Goal: Task Accomplishment & Management: Manage account settings

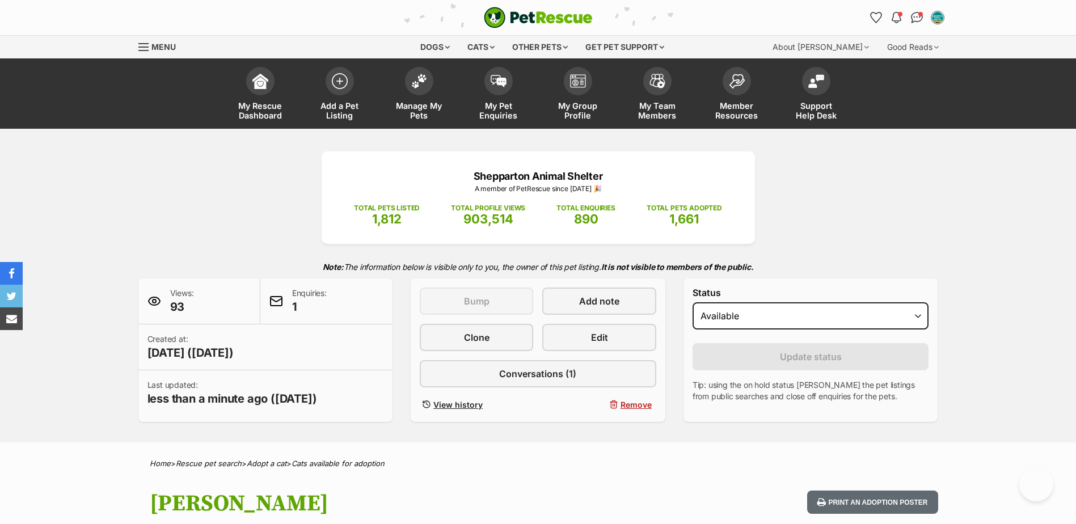
click at [433, 99] on link "Manage My Pets" at bounding box center [419, 95] width 79 height 68
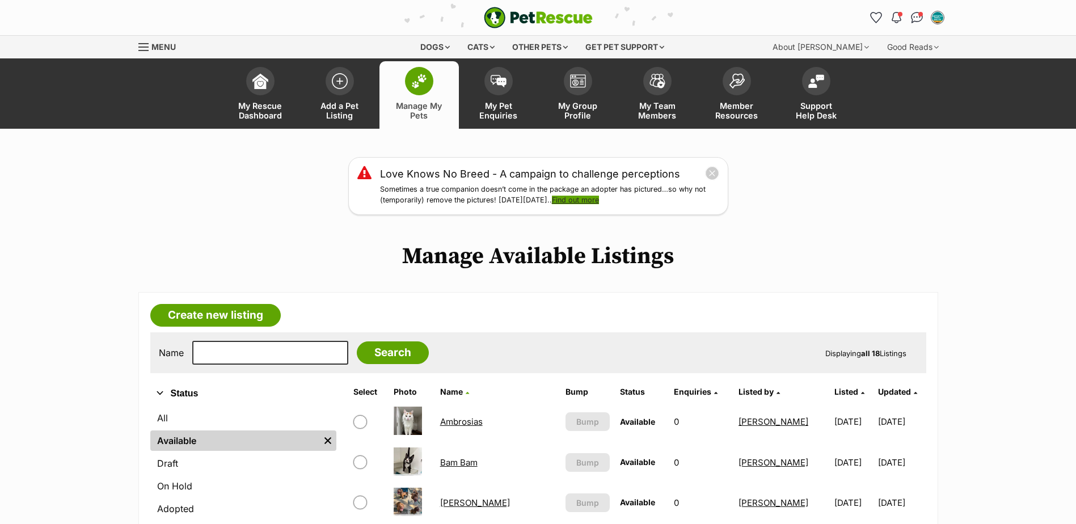
click at [588, 204] on link "Find out more" at bounding box center [575, 200] width 47 height 9
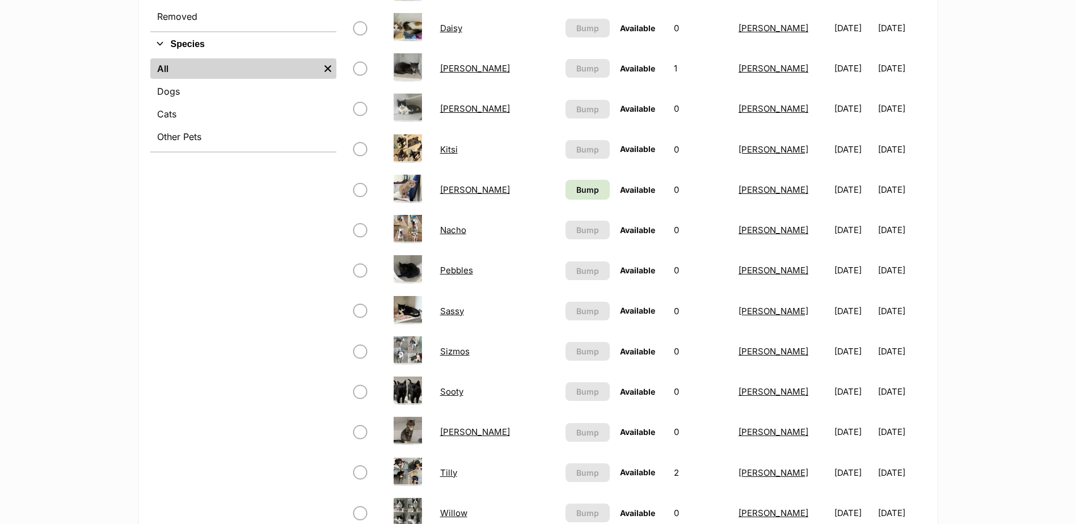
scroll to position [397, 0]
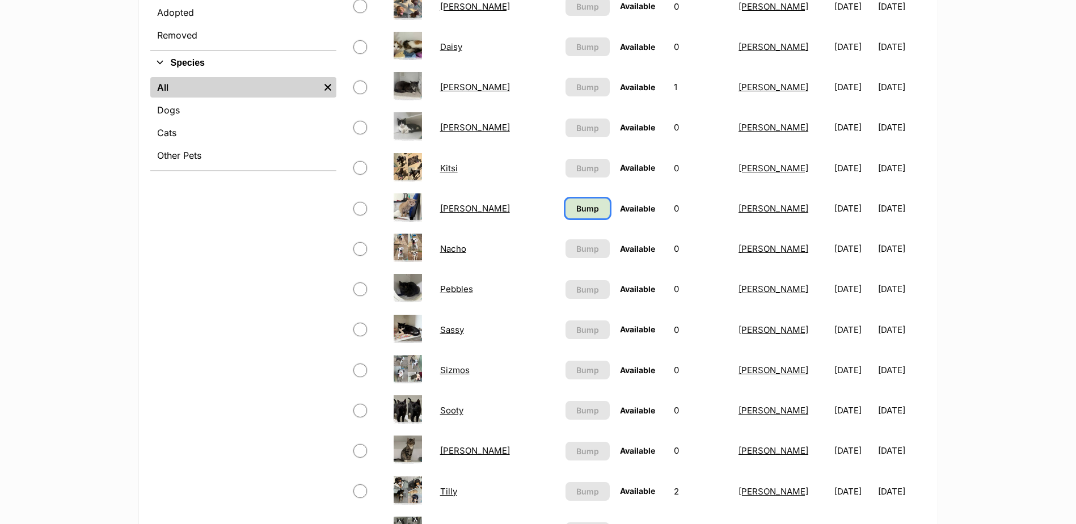
drag, startPoint x: 537, startPoint y: 206, endPoint x: 586, endPoint y: 210, distance: 49.5
click at [576, 206] on span "Bump" at bounding box center [587, 209] width 23 height 12
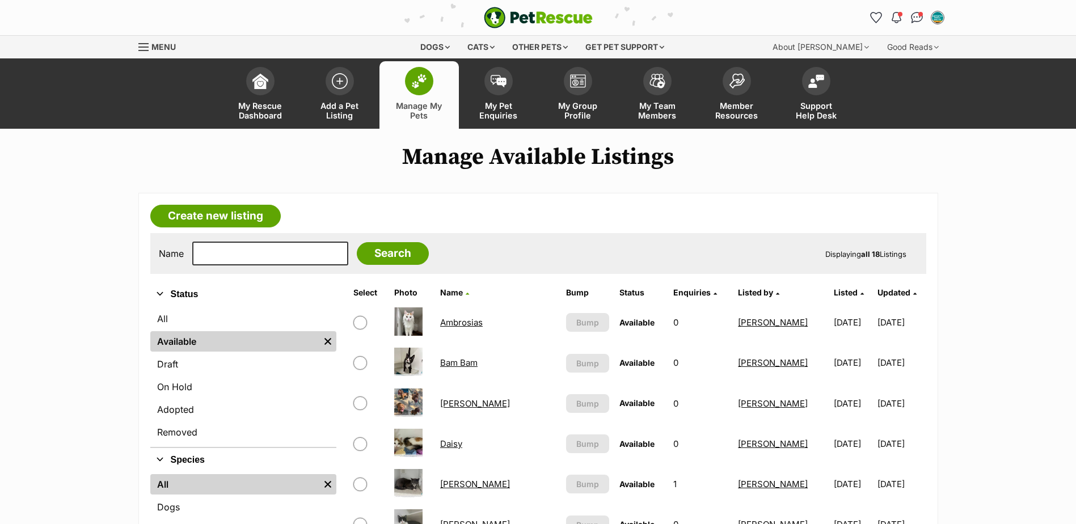
click at [418, 72] on span at bounding box center [419, 81] width 28 height 28
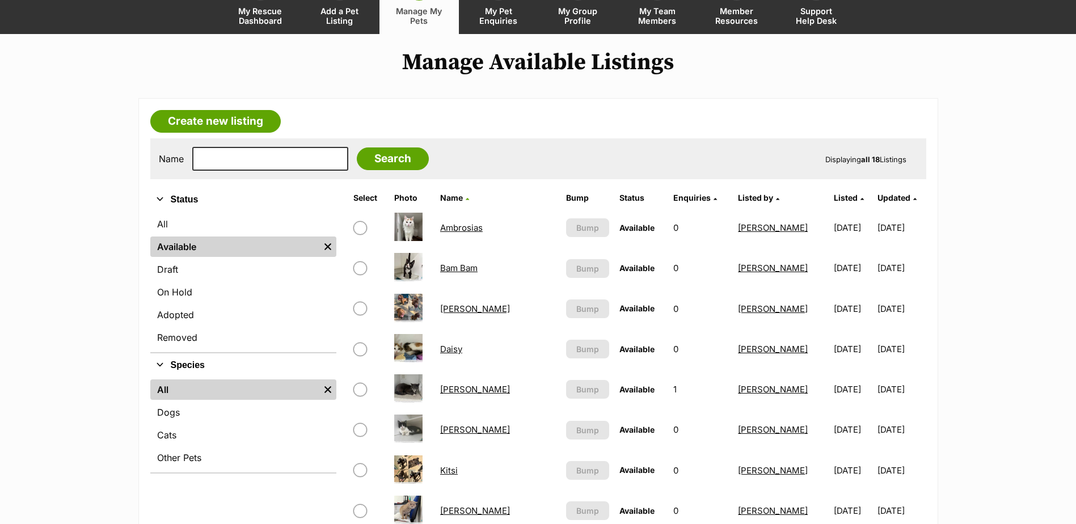
scroll to position [57, 0]
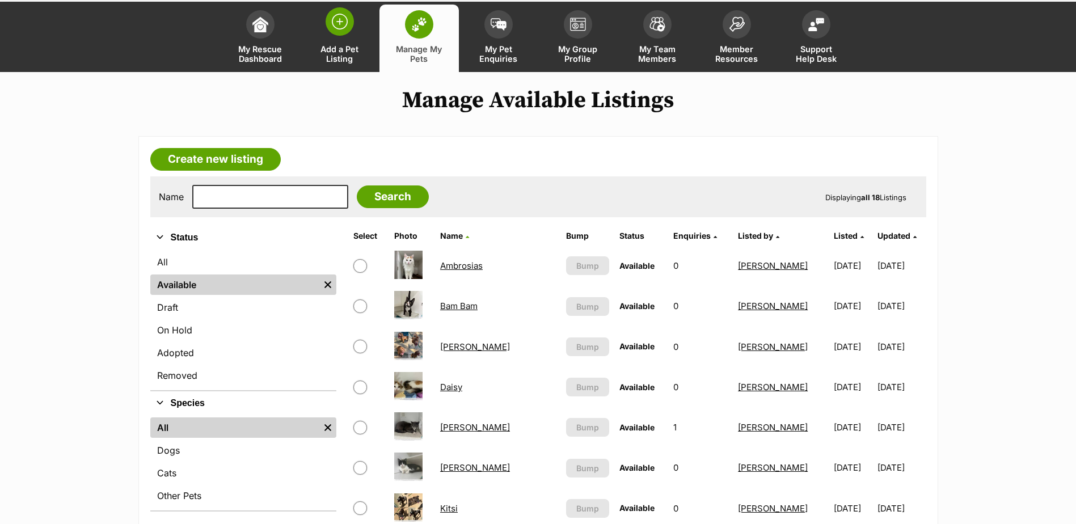
click at [326, 37] on link "Add a Pet Listing" at bounding box center [339, 39] width 79 height 68
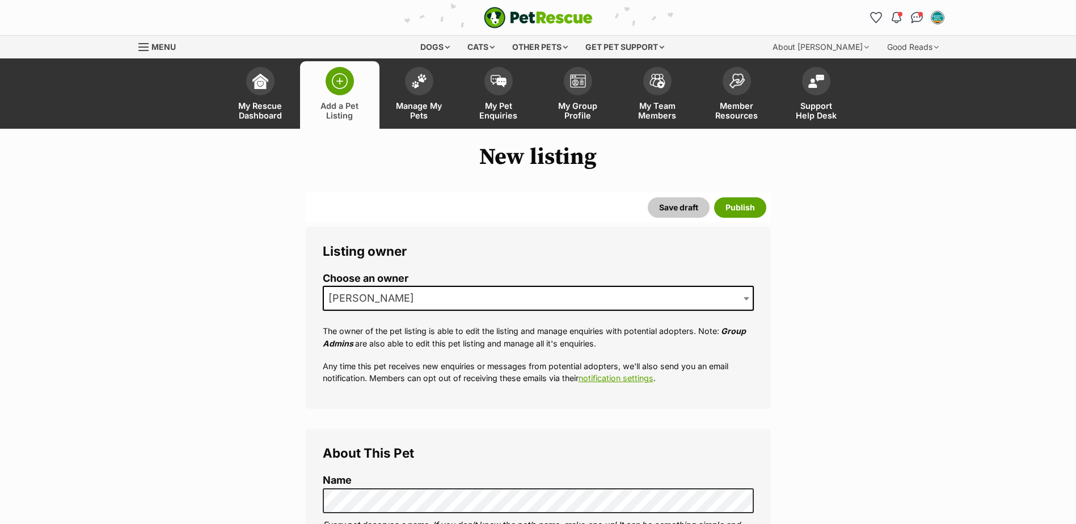
scroll to position [170, 0]
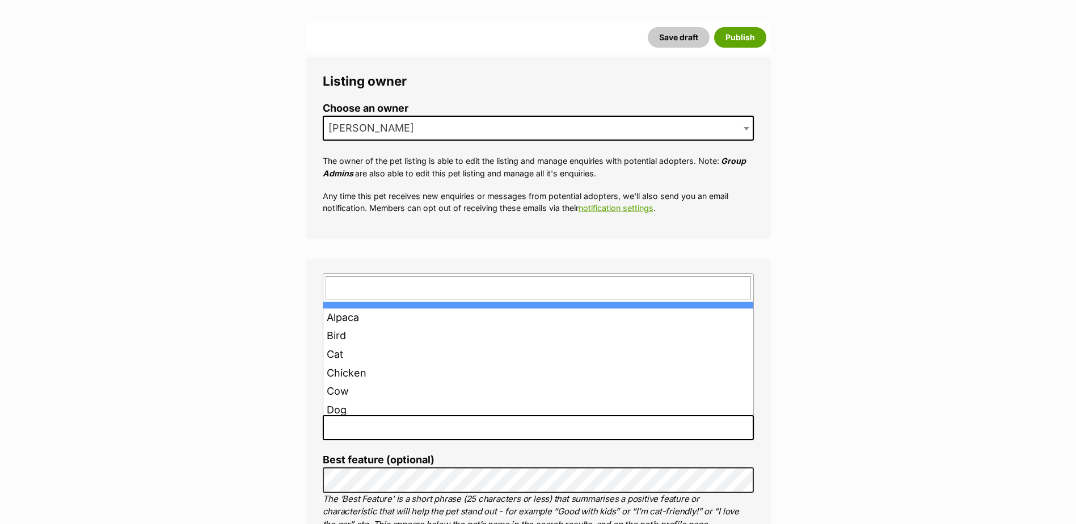
click at [361, 427] on span at bounding box center [538, 427] width 431 height 25
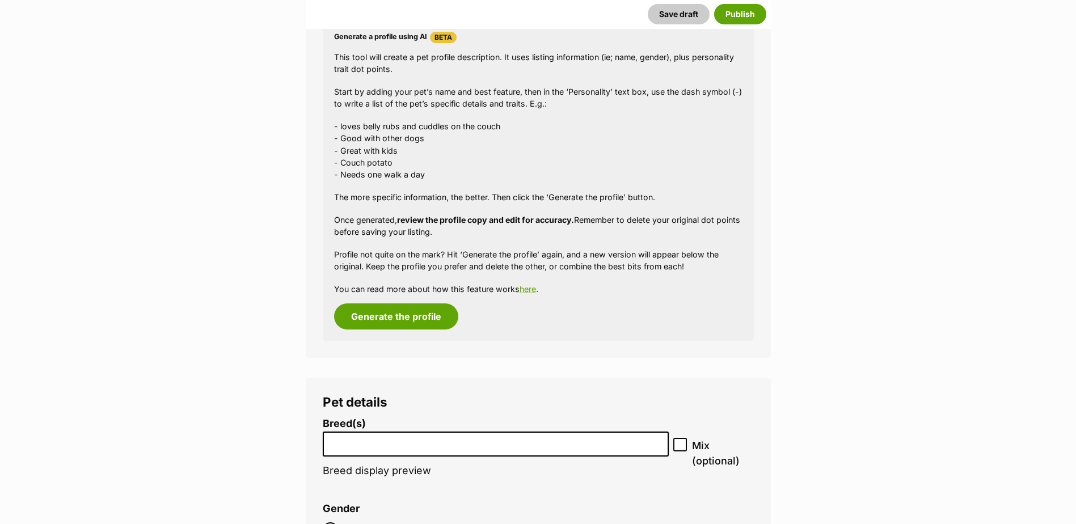
scroll to position [1305, 0]
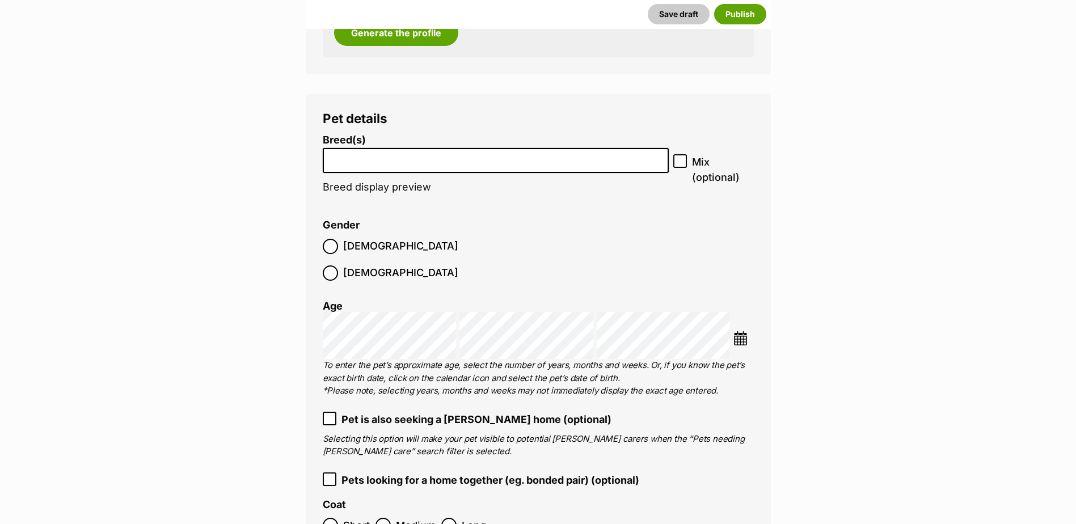
click at [487, 172] on span at bounding box center [496, 161] width 347 height 26
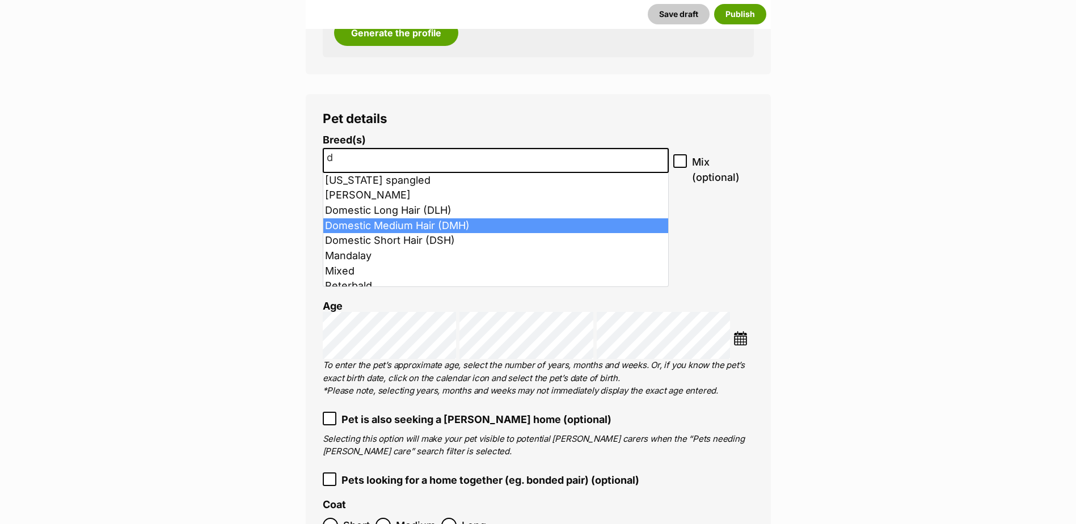
type input "d"
select select "252101"
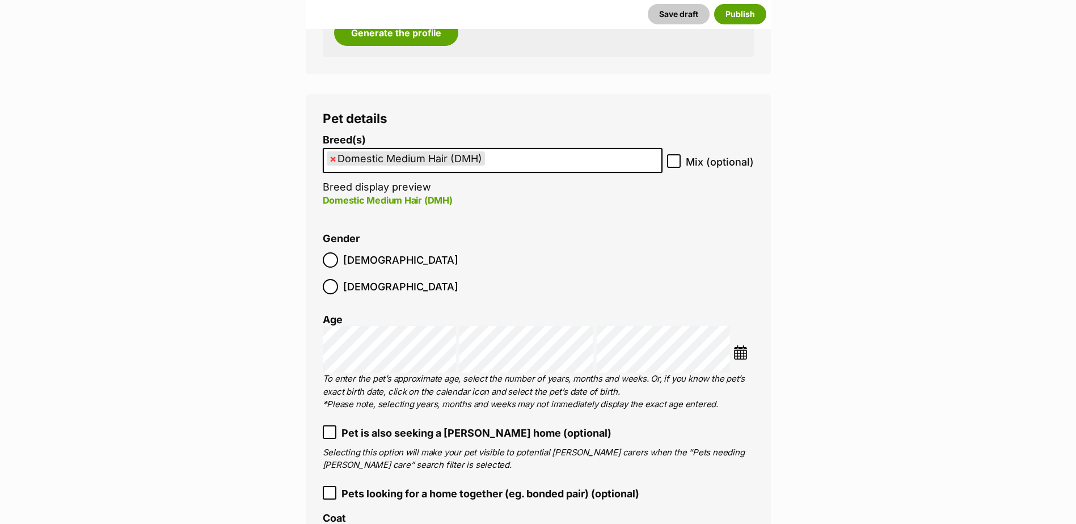
click at [390, 279] on label "Female" at bounding box center [391, 286] width 136 height 15
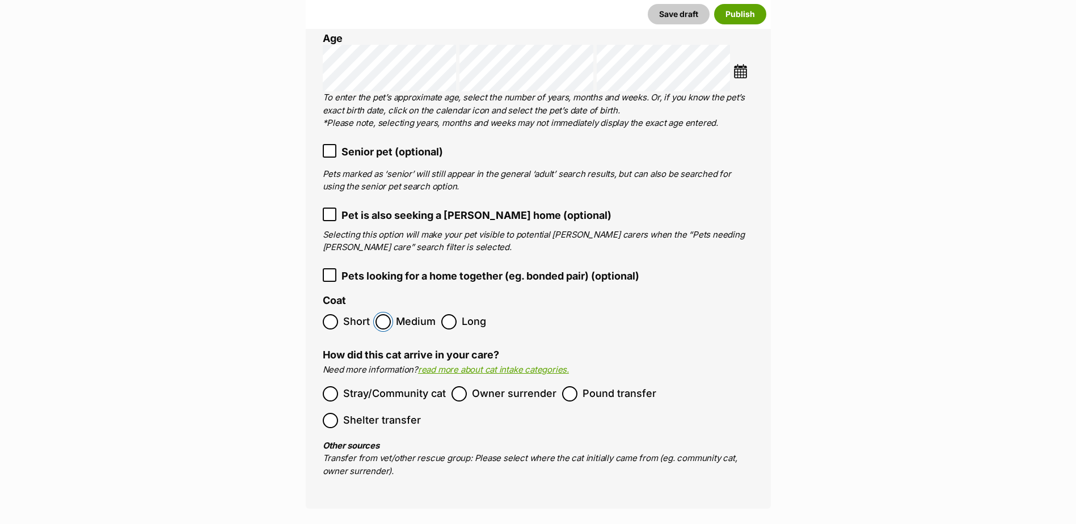
scroll to position [1759, 0]
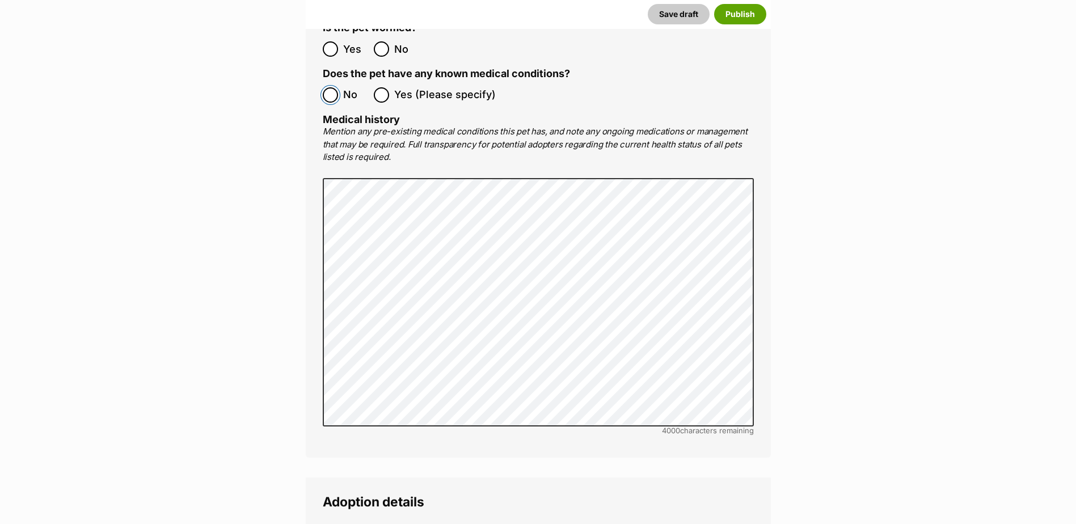
scroll to position [2553, 0]
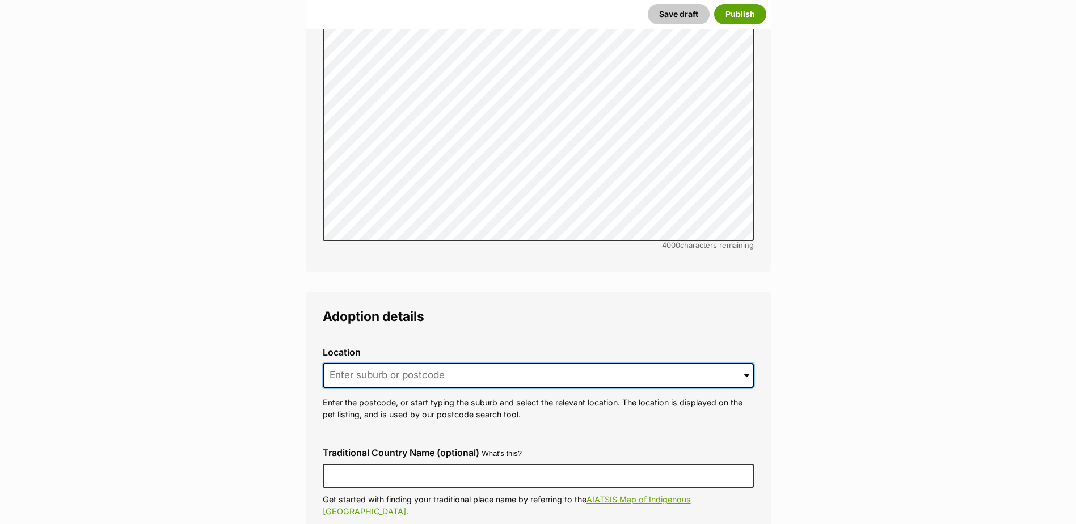
click at [389, 363] on input at bounding box center [538, 375] width 431 height 25
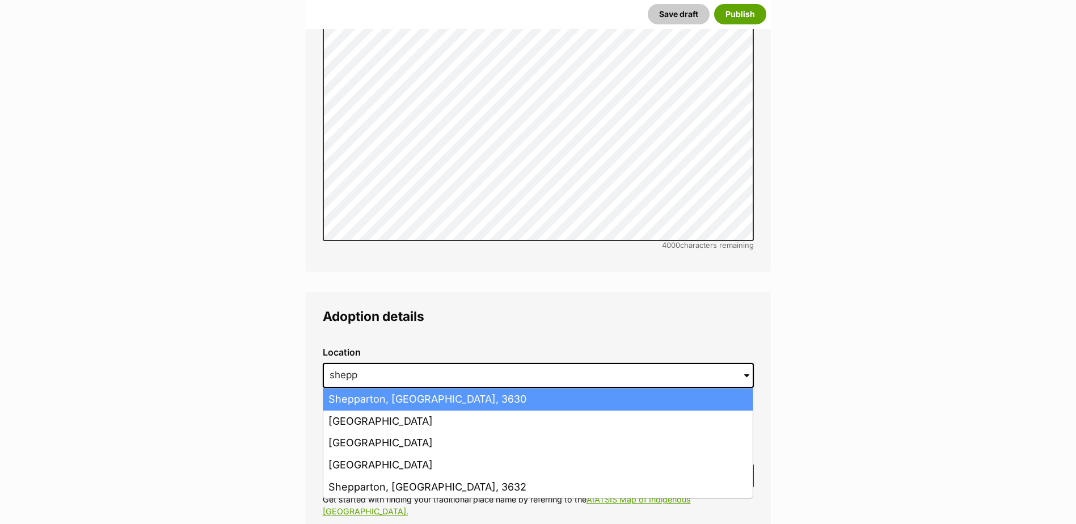
click at [390, 389] on li "Shepparton, Victoria, 3630" at bounding box center [538, 400] width 430 height 22
type input "Shepparton, Victoria, 3630"
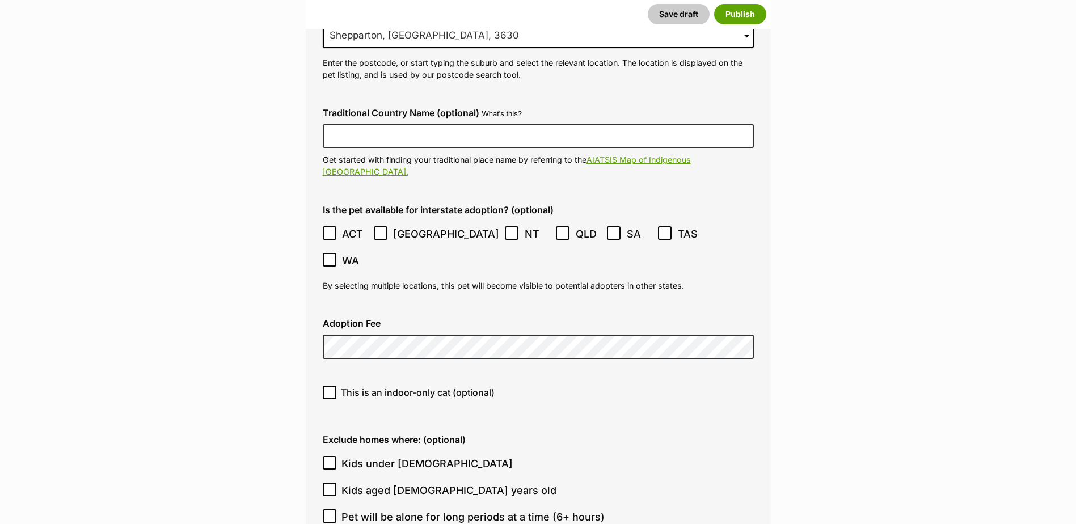
scroll to position [2894, 0]
click at [382, 229] on icon at bounding box center [381, 233] width 8 height 8
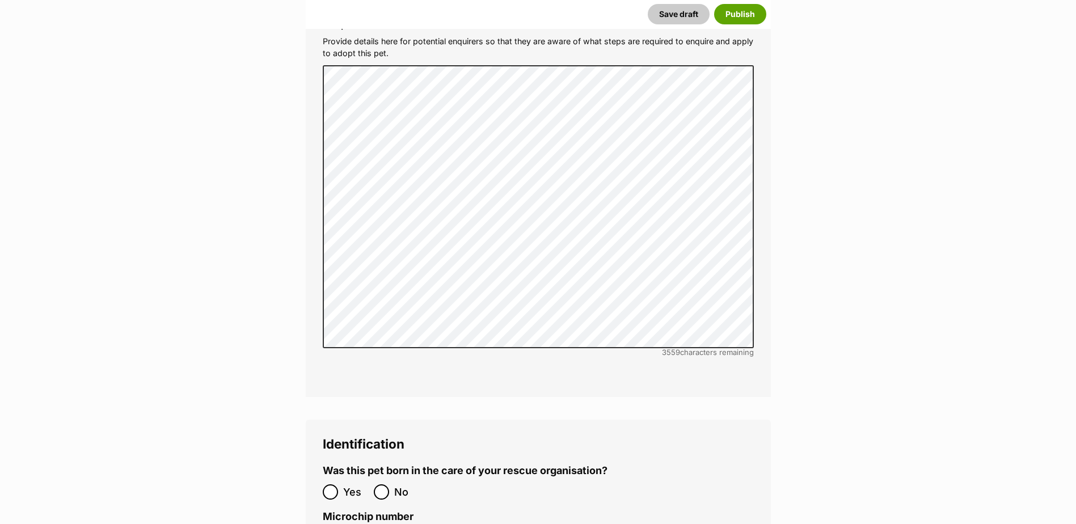
scroll to position [3688, 0]
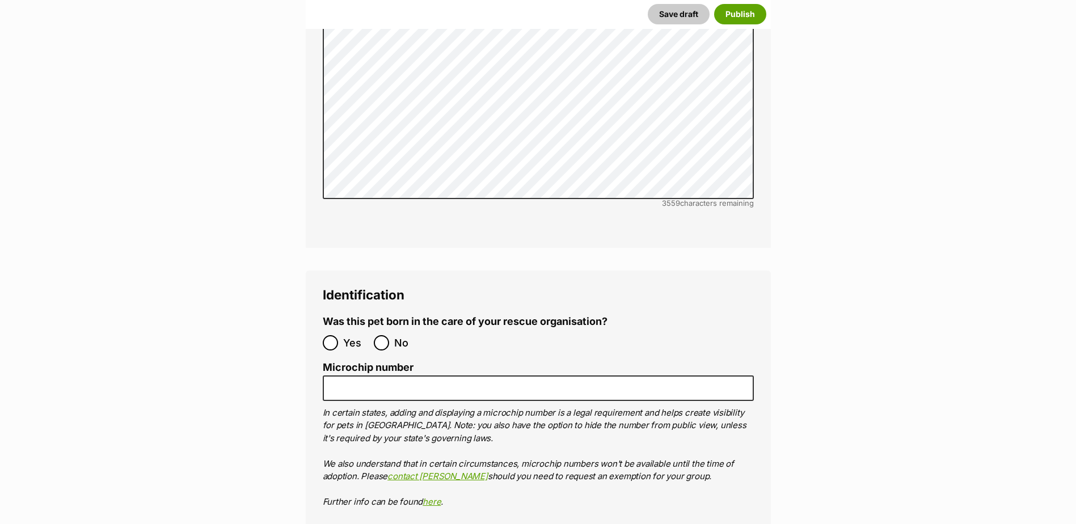
click at [389, 335] on label "No" at bounding box center [396, 342] width 45 height 15
click at [389, 335] on input "No" at bounding box center [381, 342] width 15 height 15
radio input "true"
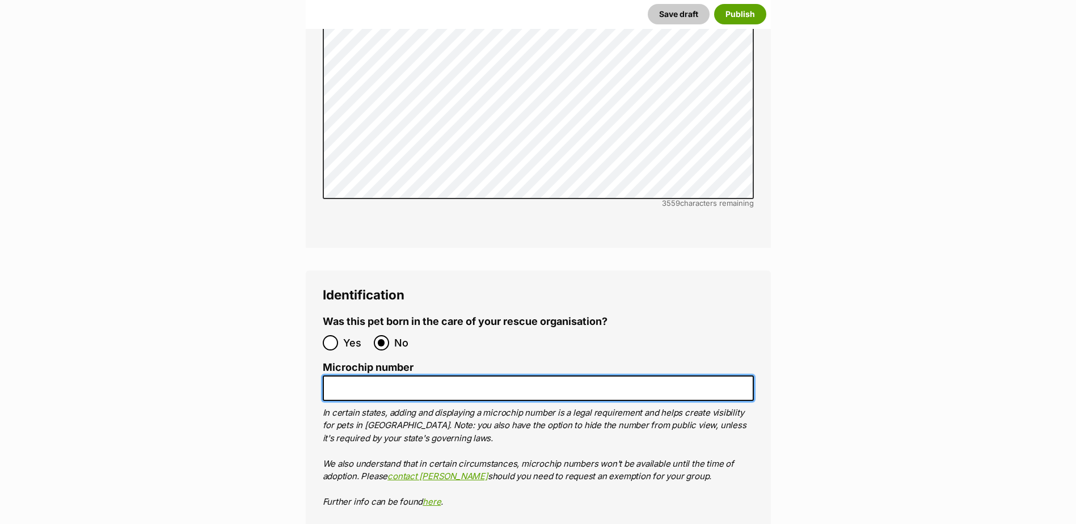
click at [395, 376] on input "Microchip number" at bounding box center [538, 389] width 431 height 26
paste input "956000017354580"
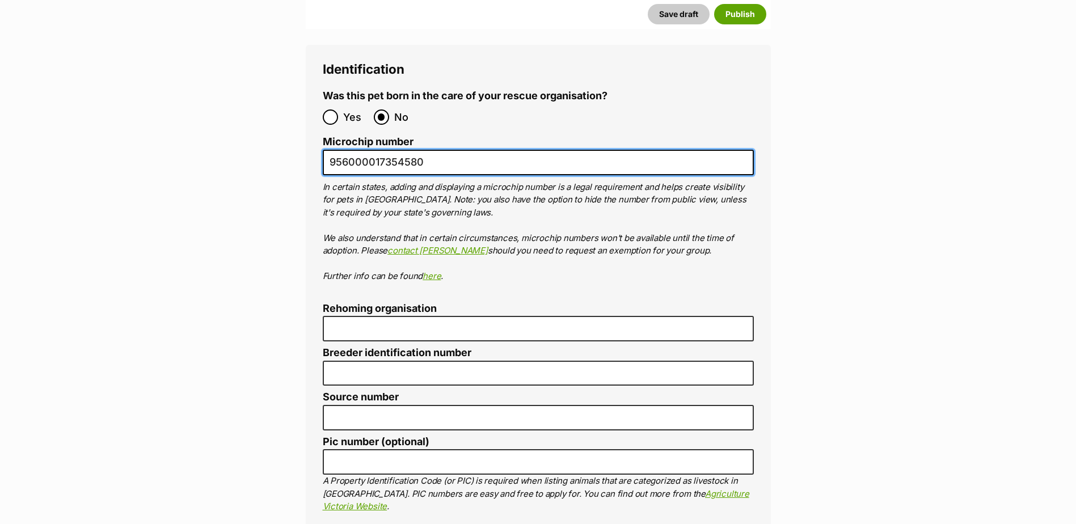
scroll to position [3915, 0]
type input "956000017354580"
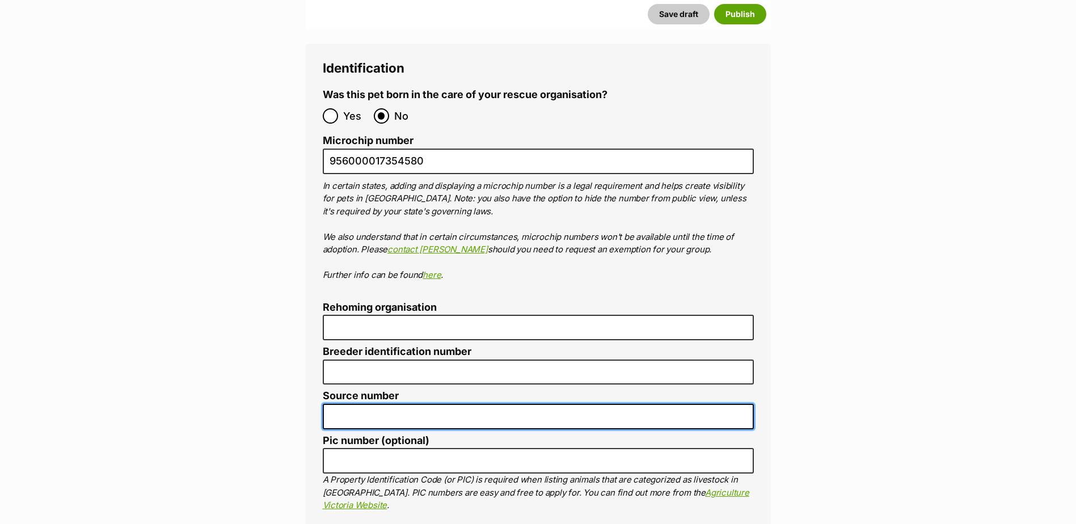
click at [363, 404] on input "Source number" at bounding box center [538, 417] width 431 height 26
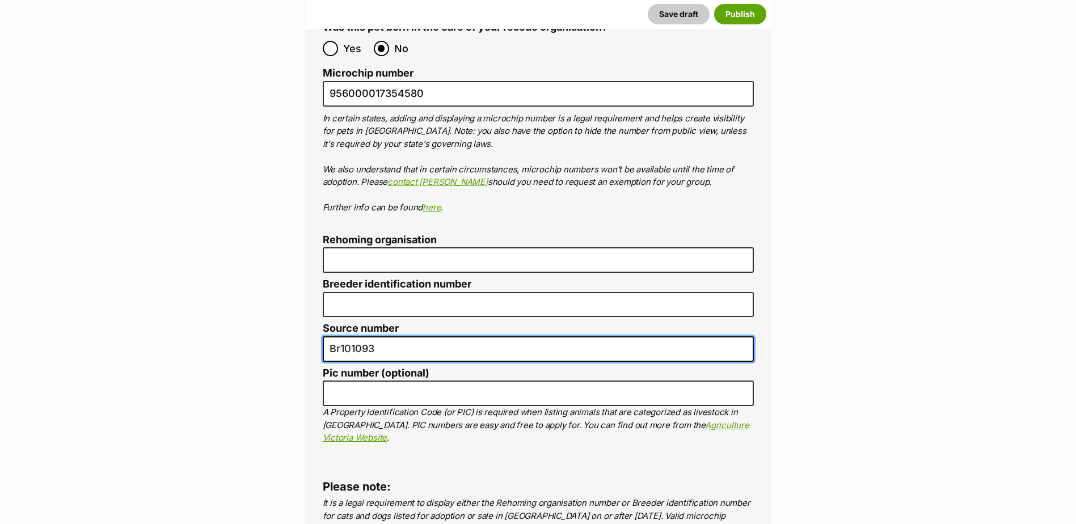
scroll to position [3972, 0]
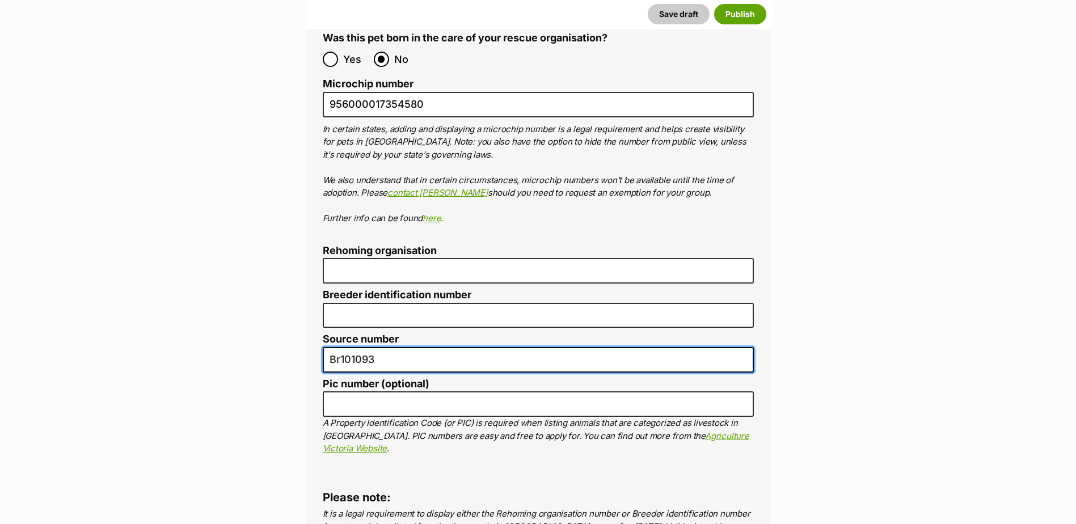
click at [339, 347] on input "Br101093" at bounding box center [538, 360] width 431 height 26
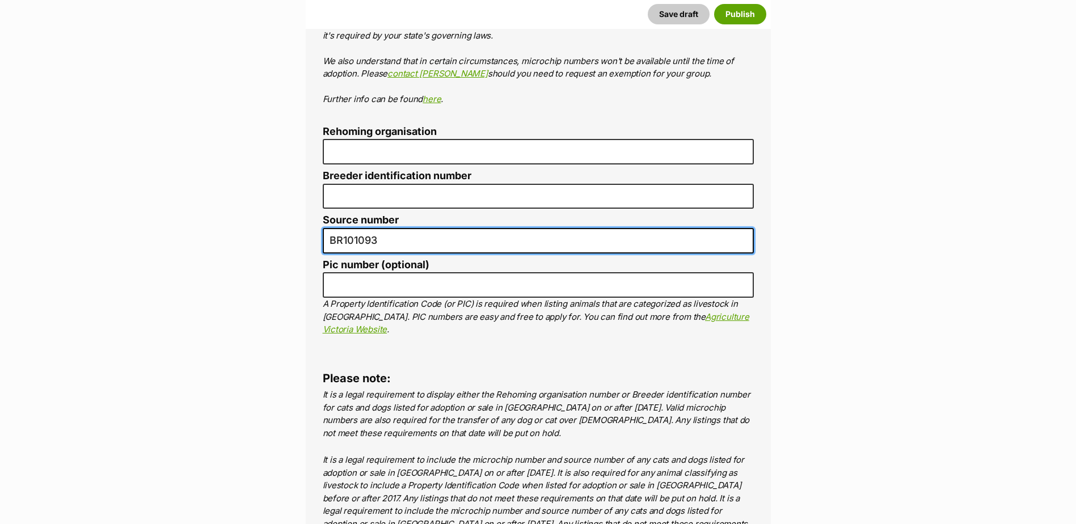
scroll to position [4312, 0]
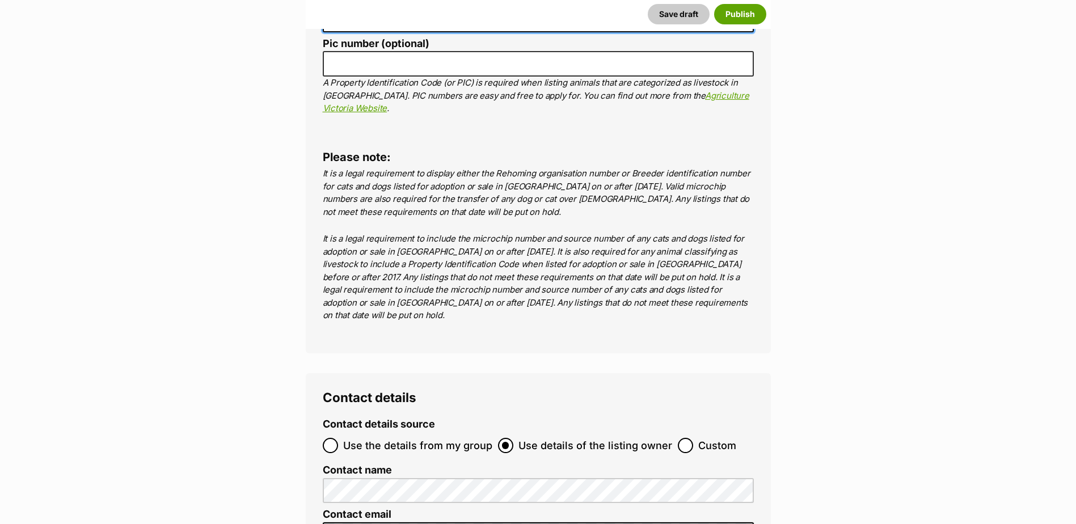
type input "BR101093"
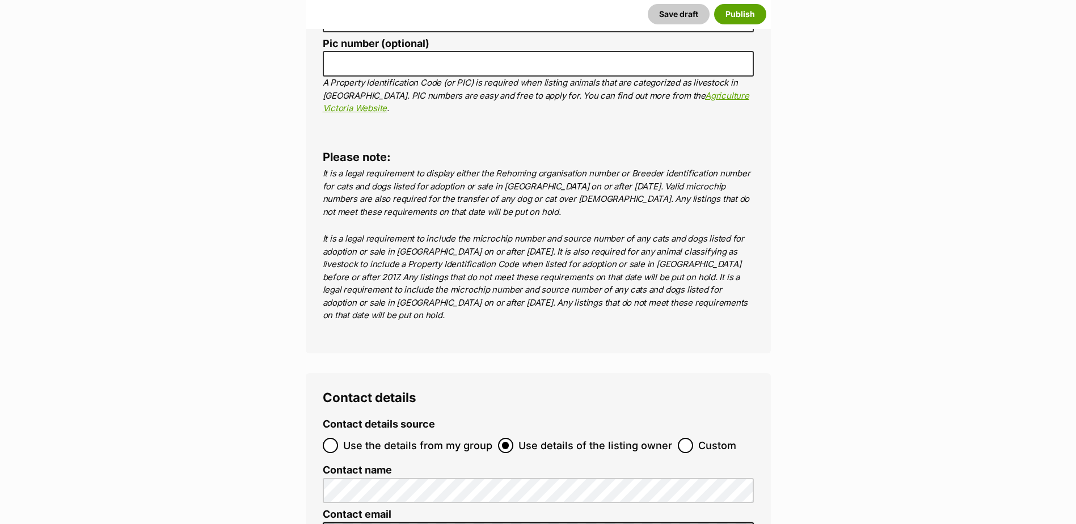
click at [326, 432] on ol "Use the details from my group Use details of the listing owner Custom" at bounding box center [538, 445] width 431 height 27
click at [327, 438] on input "Use the details from my group" at bounding box center [330, 445] width 15 height 15
radio input "true"
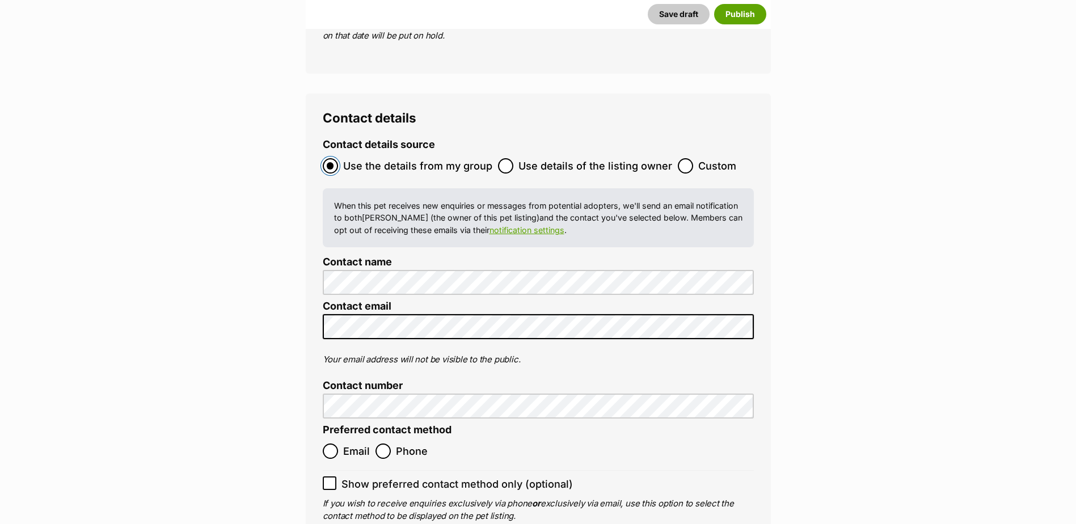
scroll to position [4653, 0]
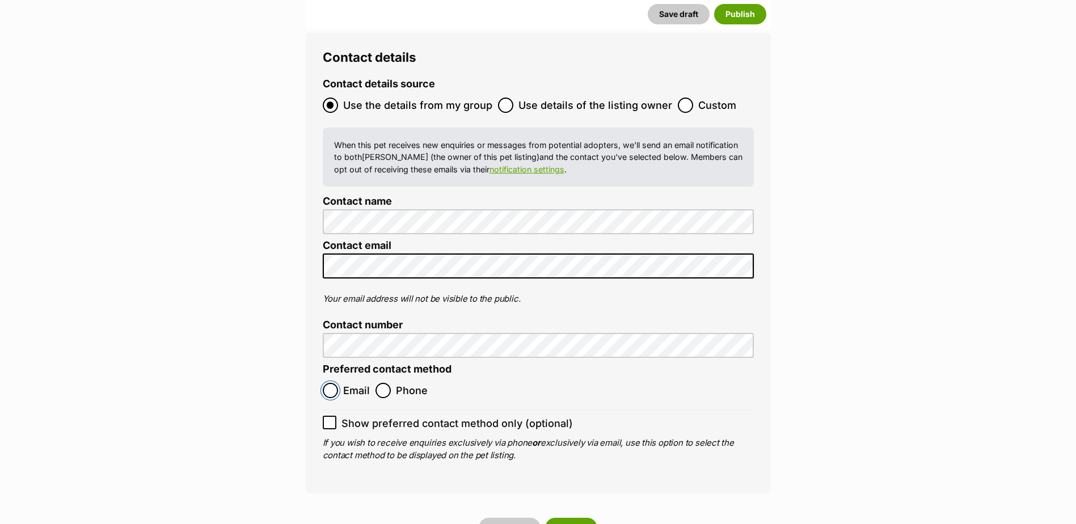
click at [330, 383] on input "Email" at bounding box center [330, 390] width 15 height 15
radio input "true"
click at [560, 518] on button "Publish" at bounding box center [571, 528] width 52 height 20
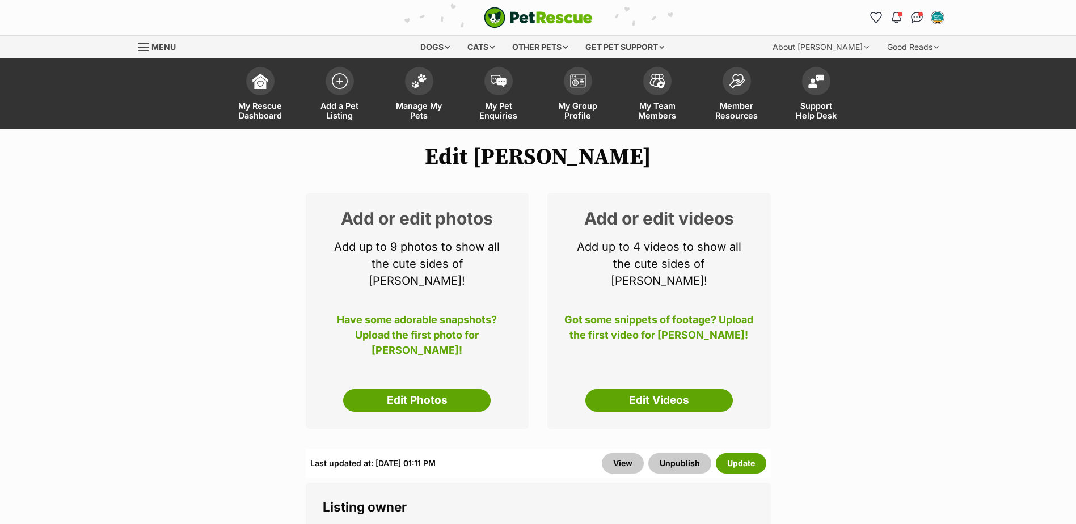
drag, startPoint x: 424, startPoint y: 385, endPoint x: 438, endPoint y: 345, distance: 42.0
click at [424, 389] on link "Edit Photos" at bounding box center [417, 400] width 148 height 23
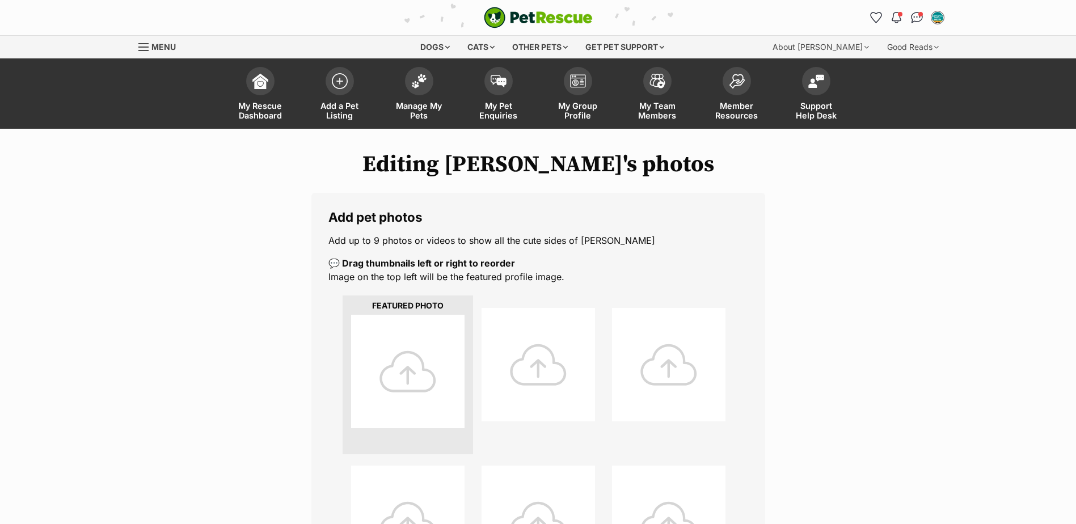
click at [430, 336] on div at bounding box center [407, 371] width 113 height 113
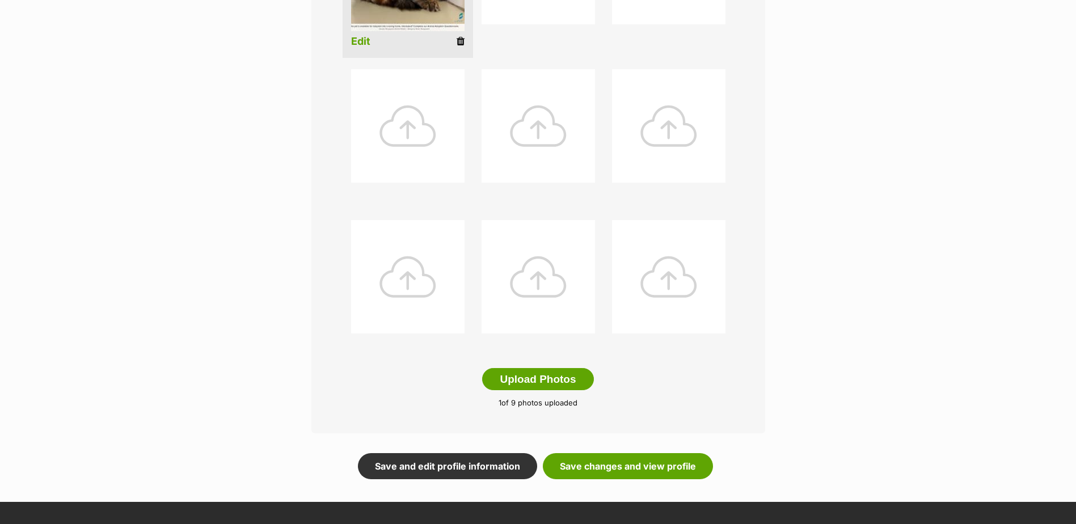
scroll to position [404, 0]
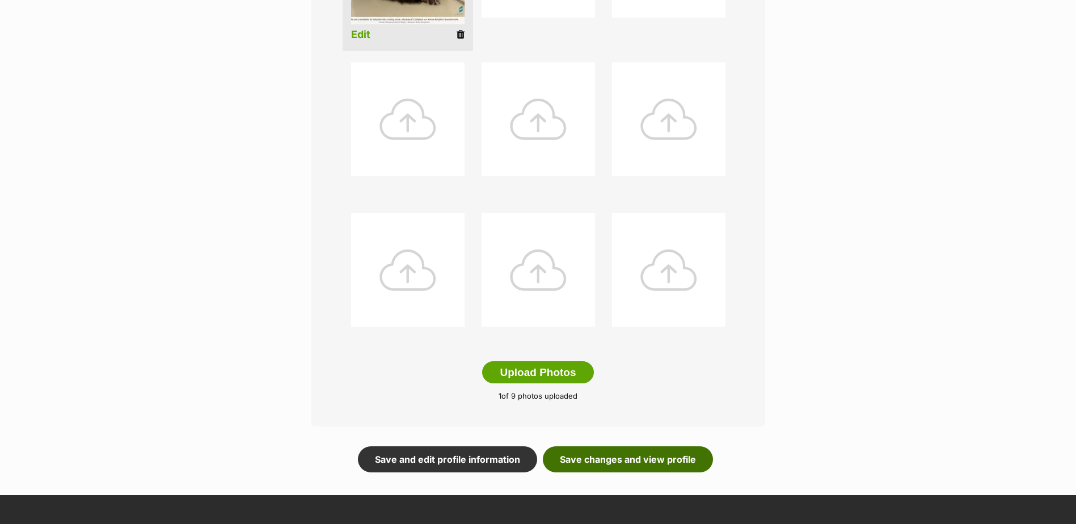
drag, startPoint x: 671, startPoint y: 466, endPoint x: 645, endPoint y: 388, distance: 82.5
click at [671, 466] on link "Save changes and view profile" at bounding box center [628, 460] width 170 height 26
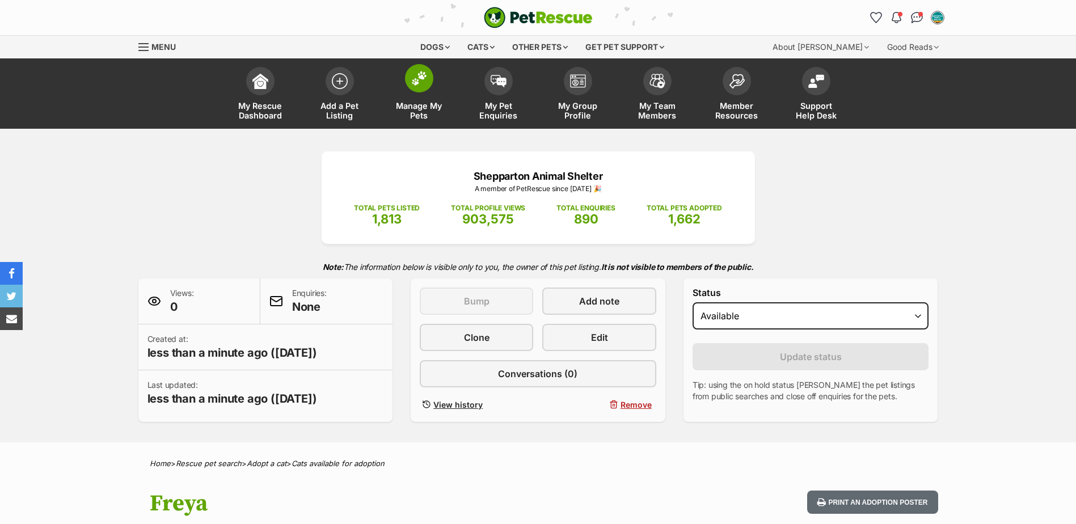
click at [439, 103] on span "Manage My Pets" at bounding box center [419, 110] width 51 height 19
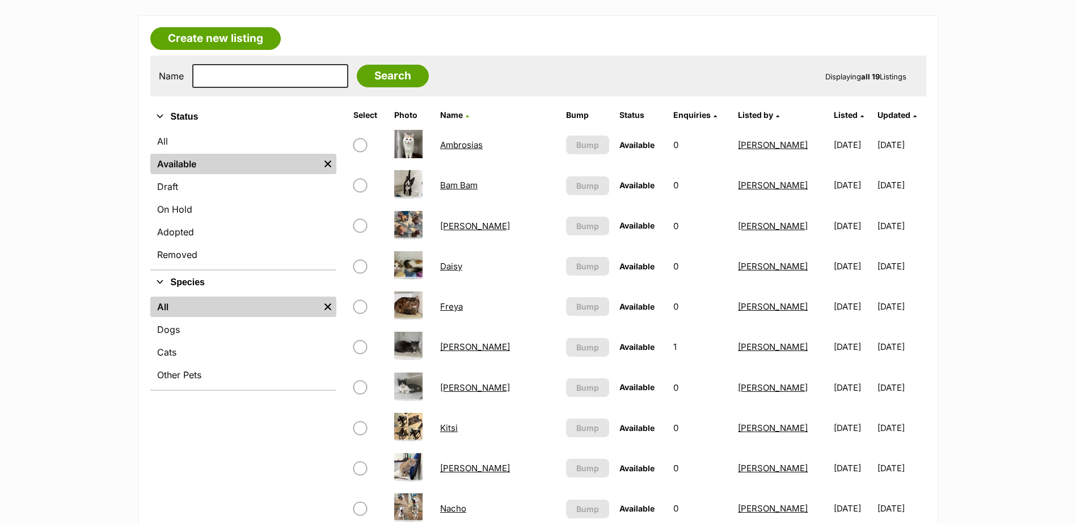
scroll to position [227, 0]
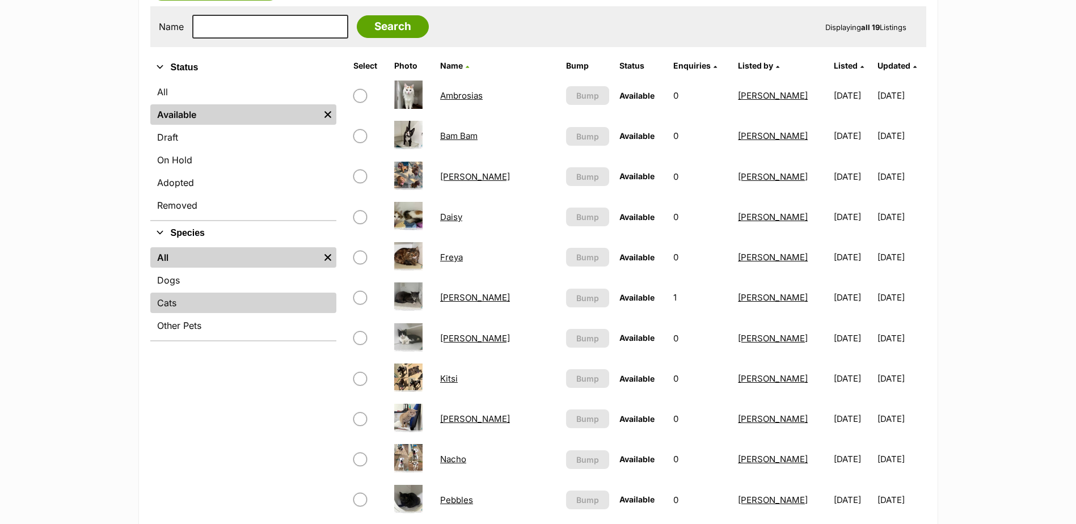
click at [171, 304] on link "Cats" at bounding box center [243, 303] width 186 height 20
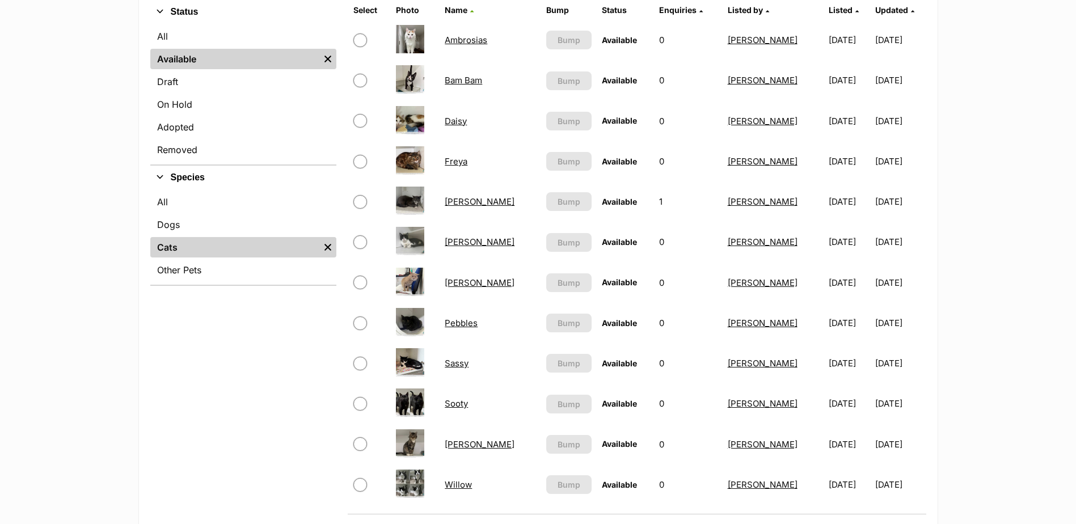
scroll to position [284, 0]
